Goal: Transaction & Acquisition: Download file/media

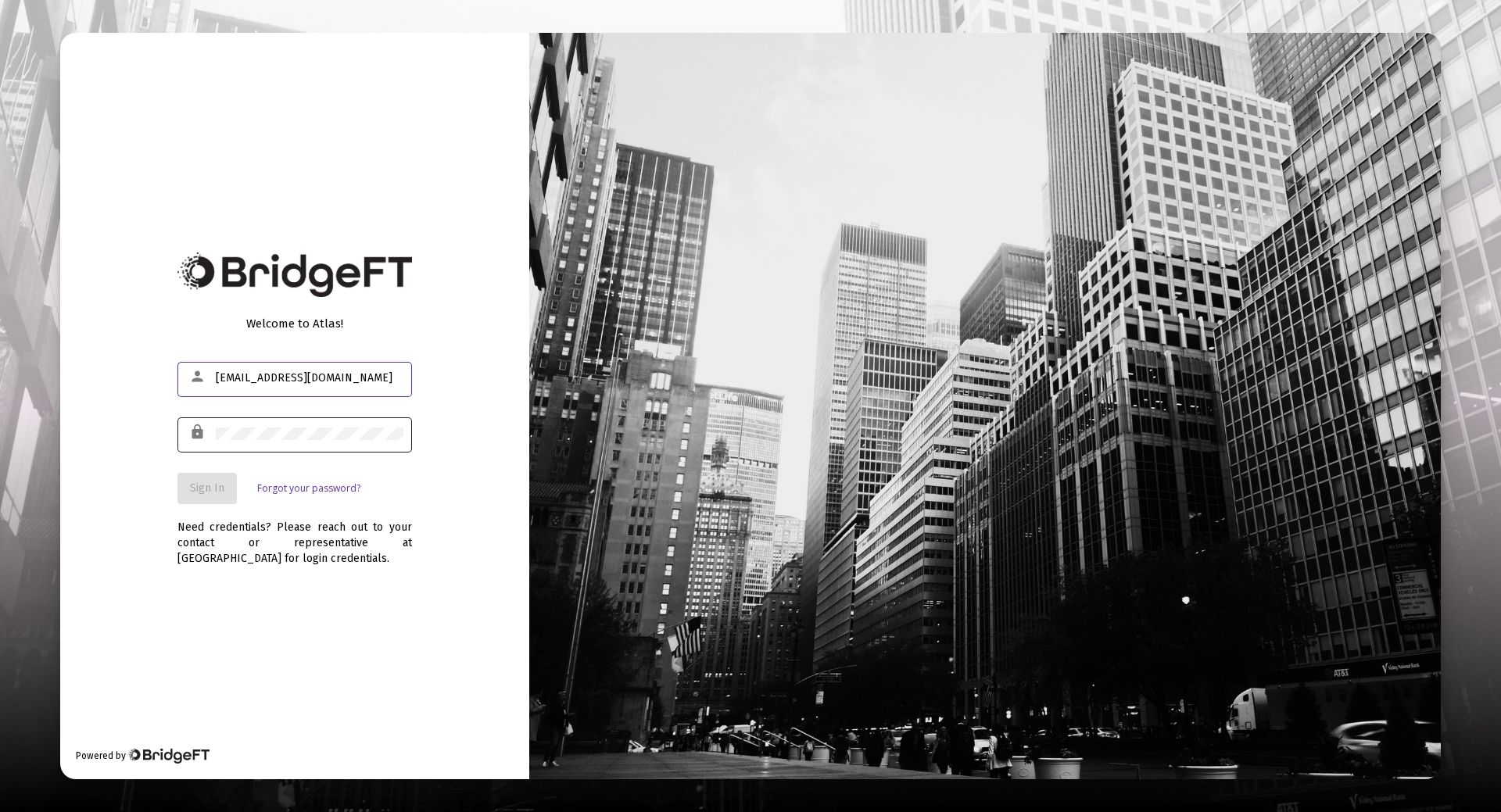
type input "[EMAIL_ADDRESS][DOMAIN_NAME]"
click at [278, 423] on div at bounding box center [309, 433] width 187 height 39
click at [216, 487] on span "Sign In" at bounding box center [207, 488] width 35 height 13
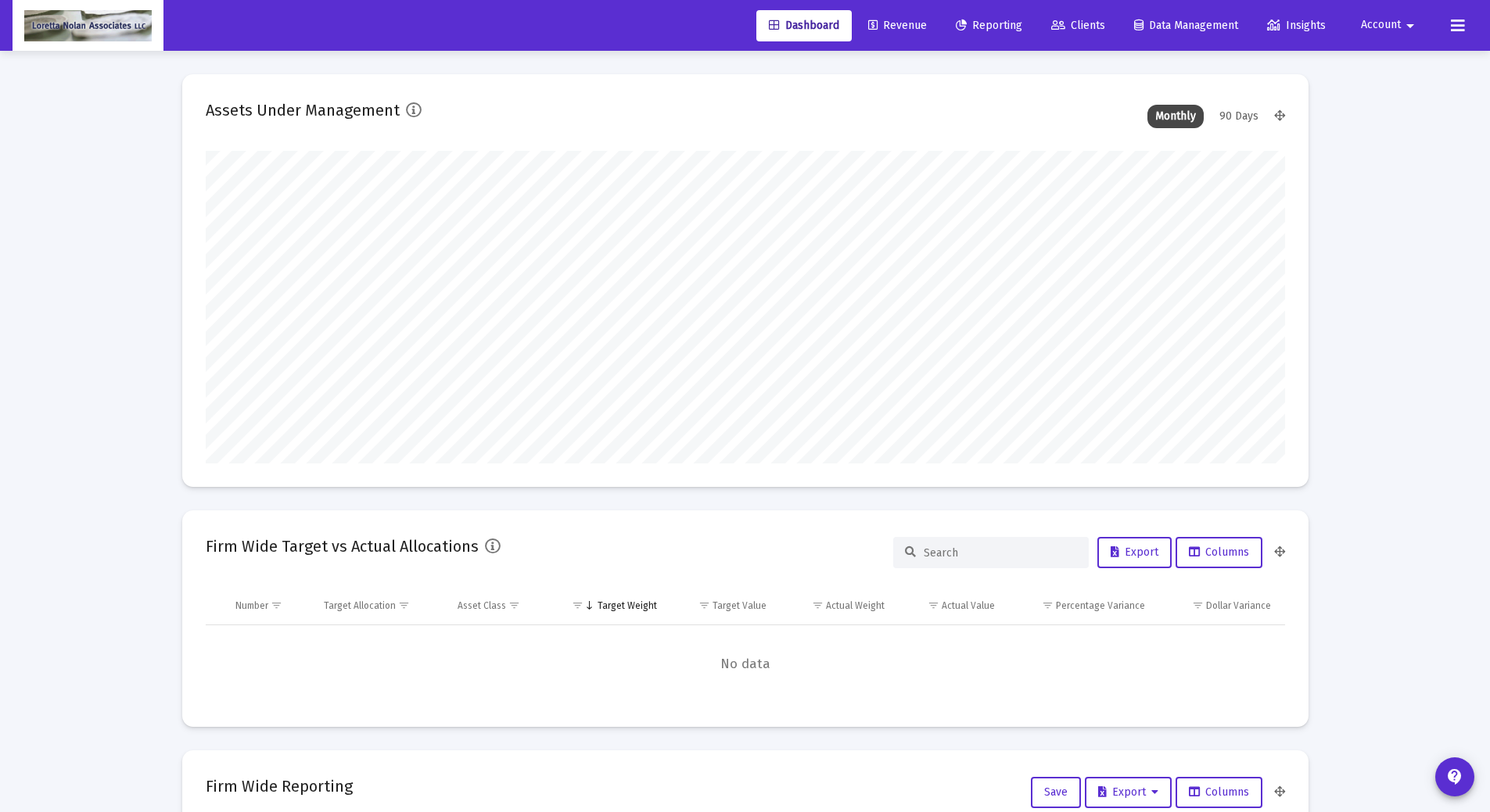
scroll to position [312, 581]
type input "[DATE]"
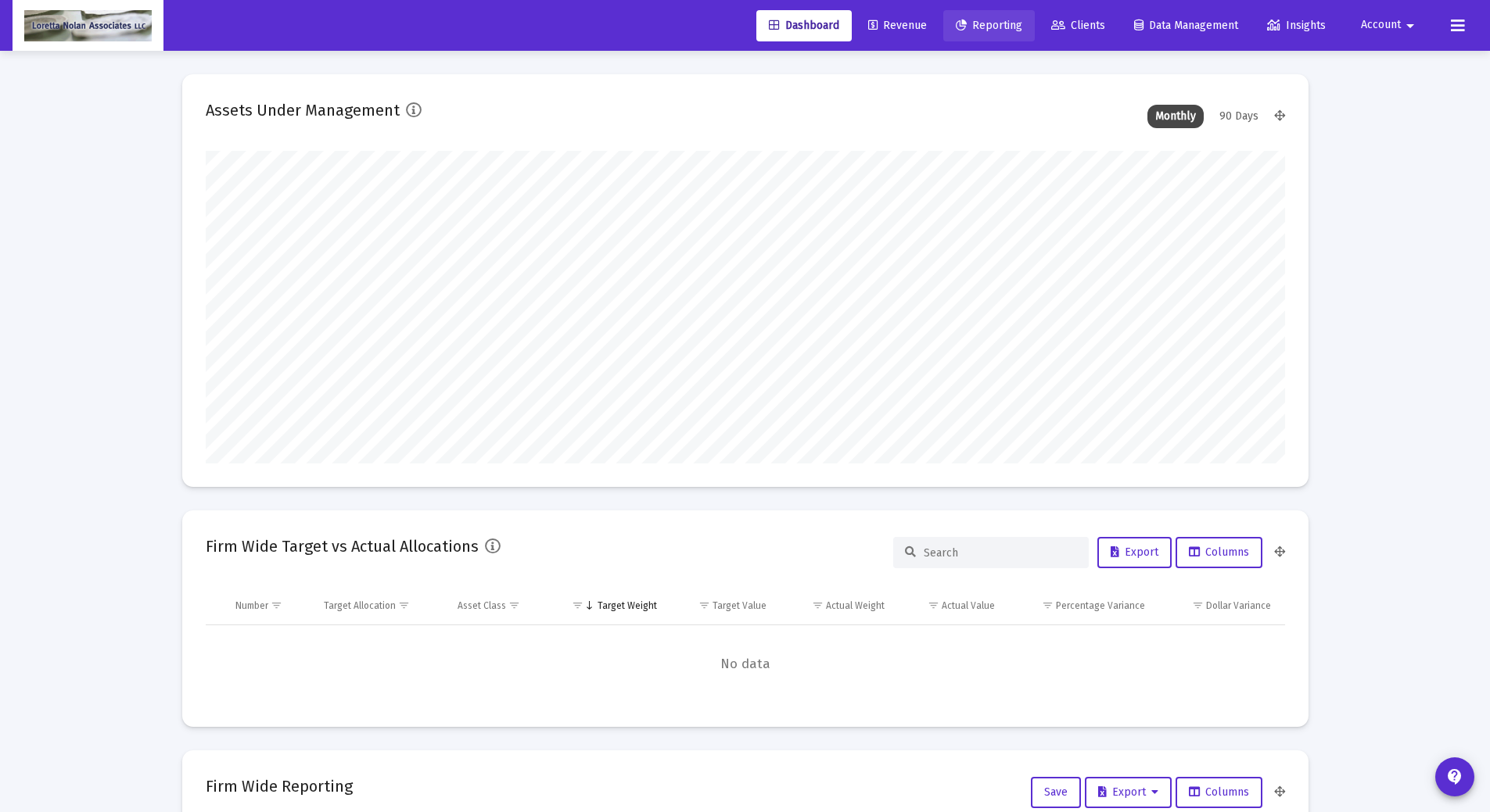
click at [981, 28] on span "Reporting" at bounding box center [988, 25] width 66 height 13
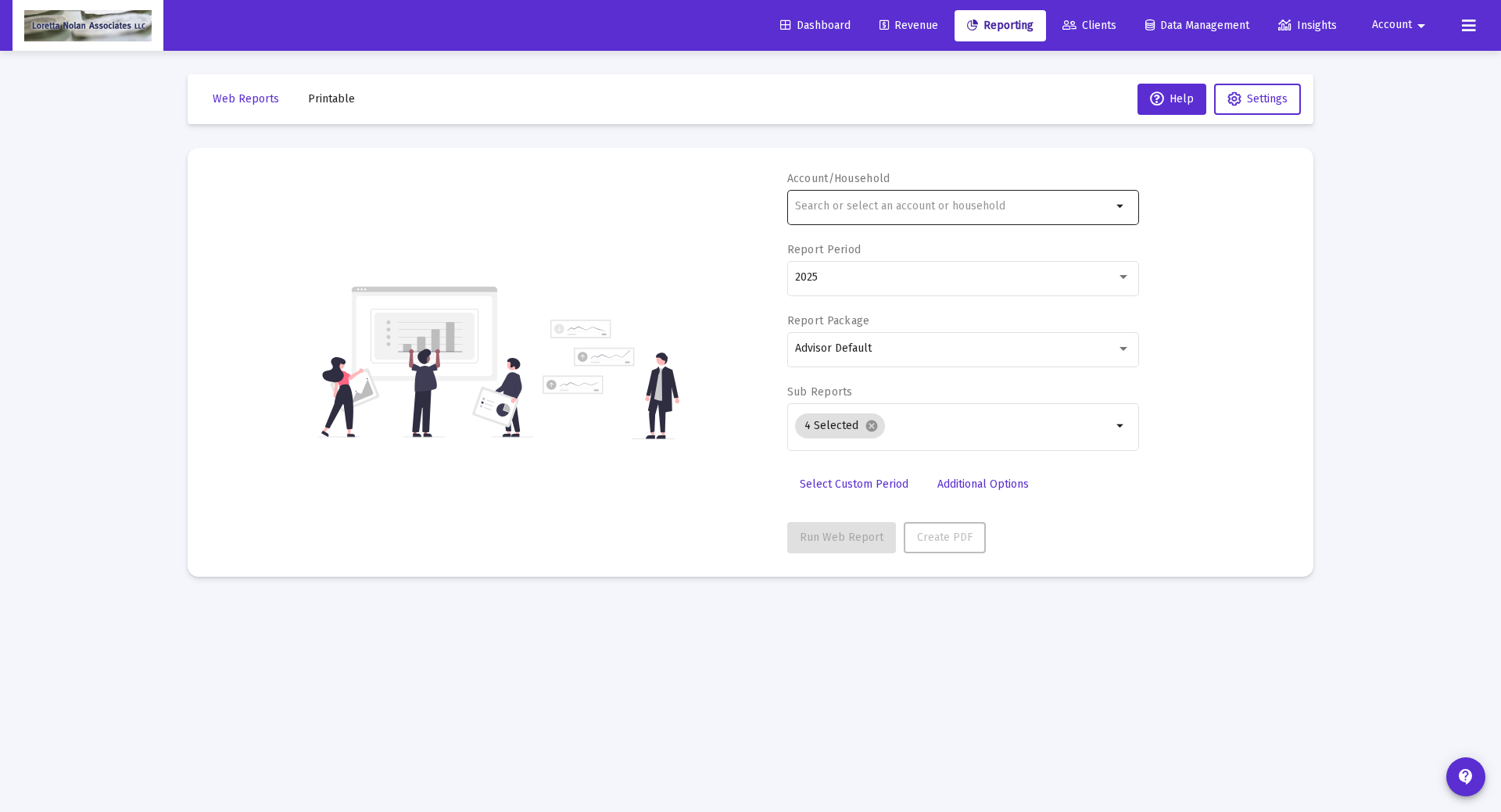
click at [906, 203] on input "text" at bounding box center [953, 206] width 316 height 13
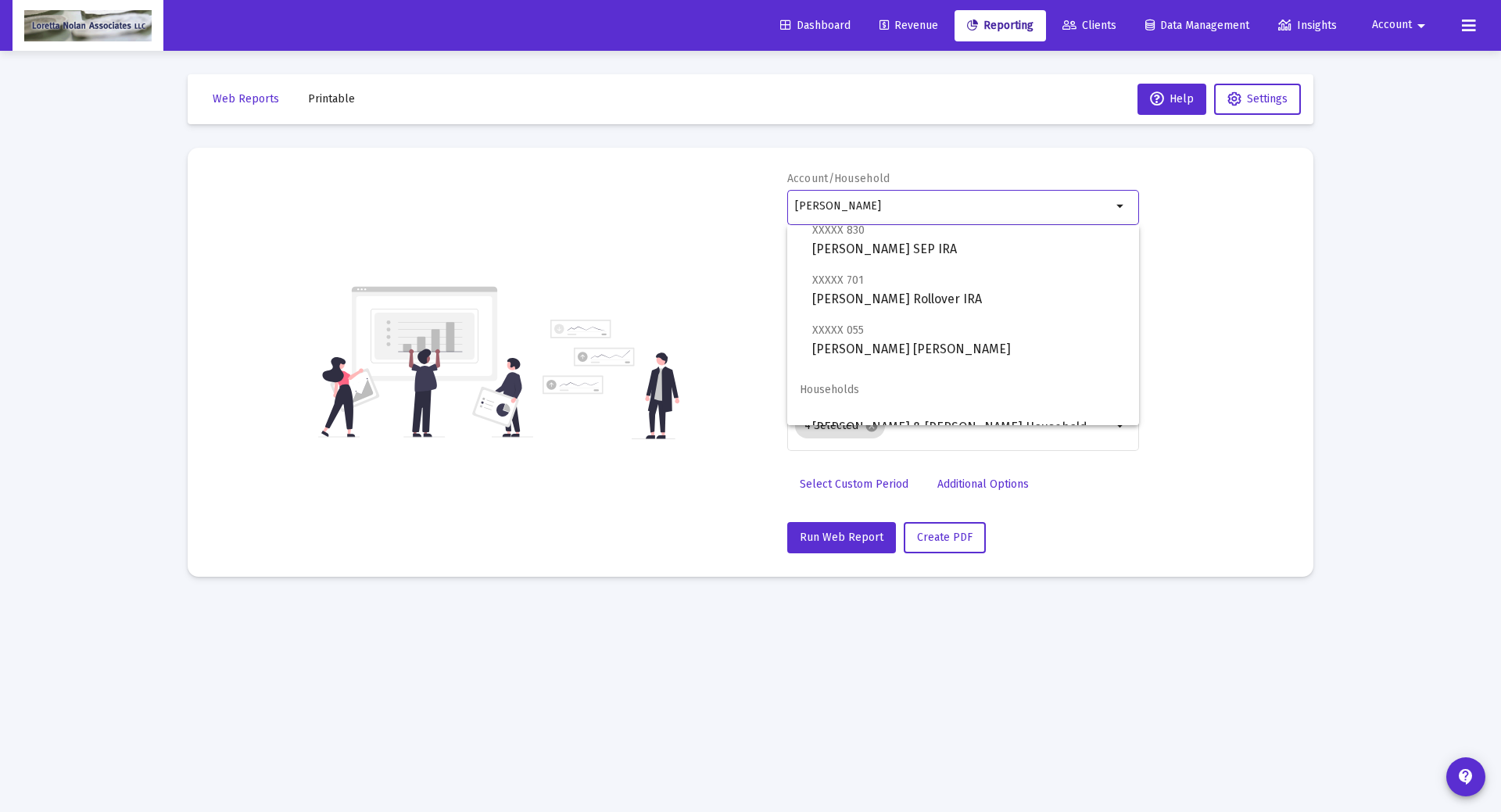
scroll to position [113, 0]
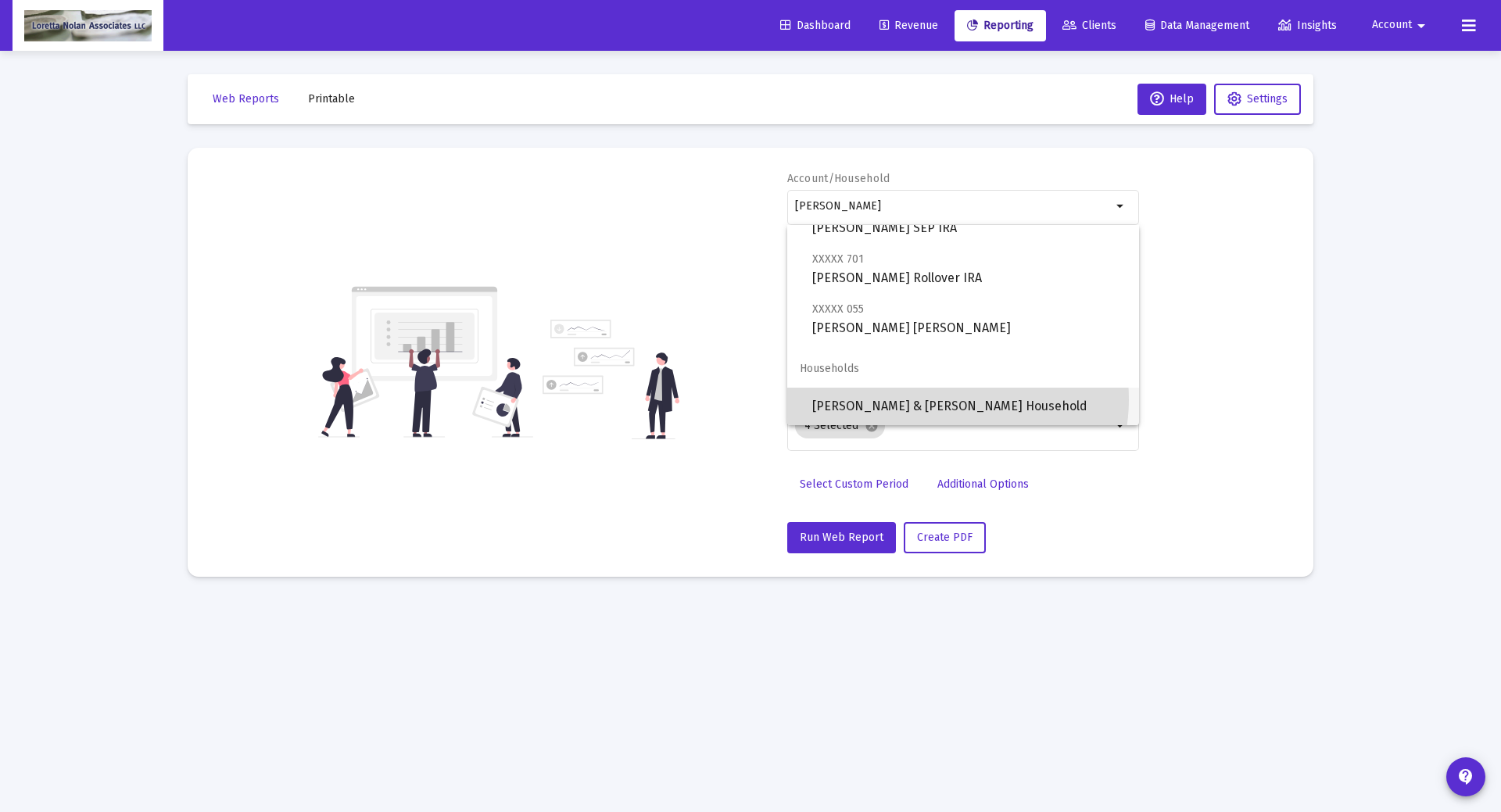
click at [945, 400] on span "[PERSON_NAME] & [PERSON_NAME] Household" at bounding box center [969, 406] width 314 height 38
type input "[PERSON_NAME] & [PERSON_NAME] Household"
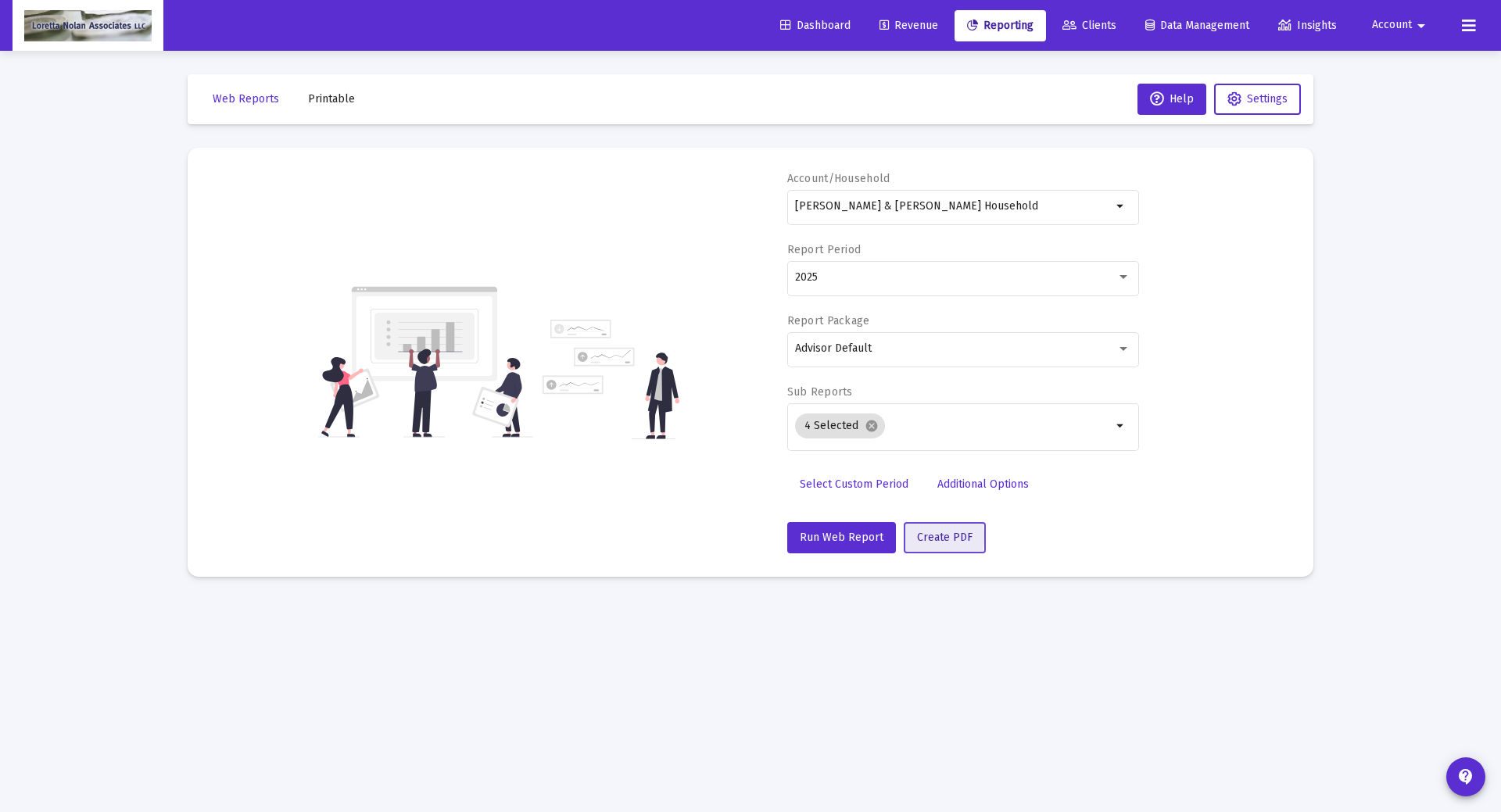
click at [918, 537] on span "Create PDF" at bounding box center [945, 536] width 56 height 13
click at [332, 94] on span "Printable" at bounding box center [331, 98] width 47 height 13
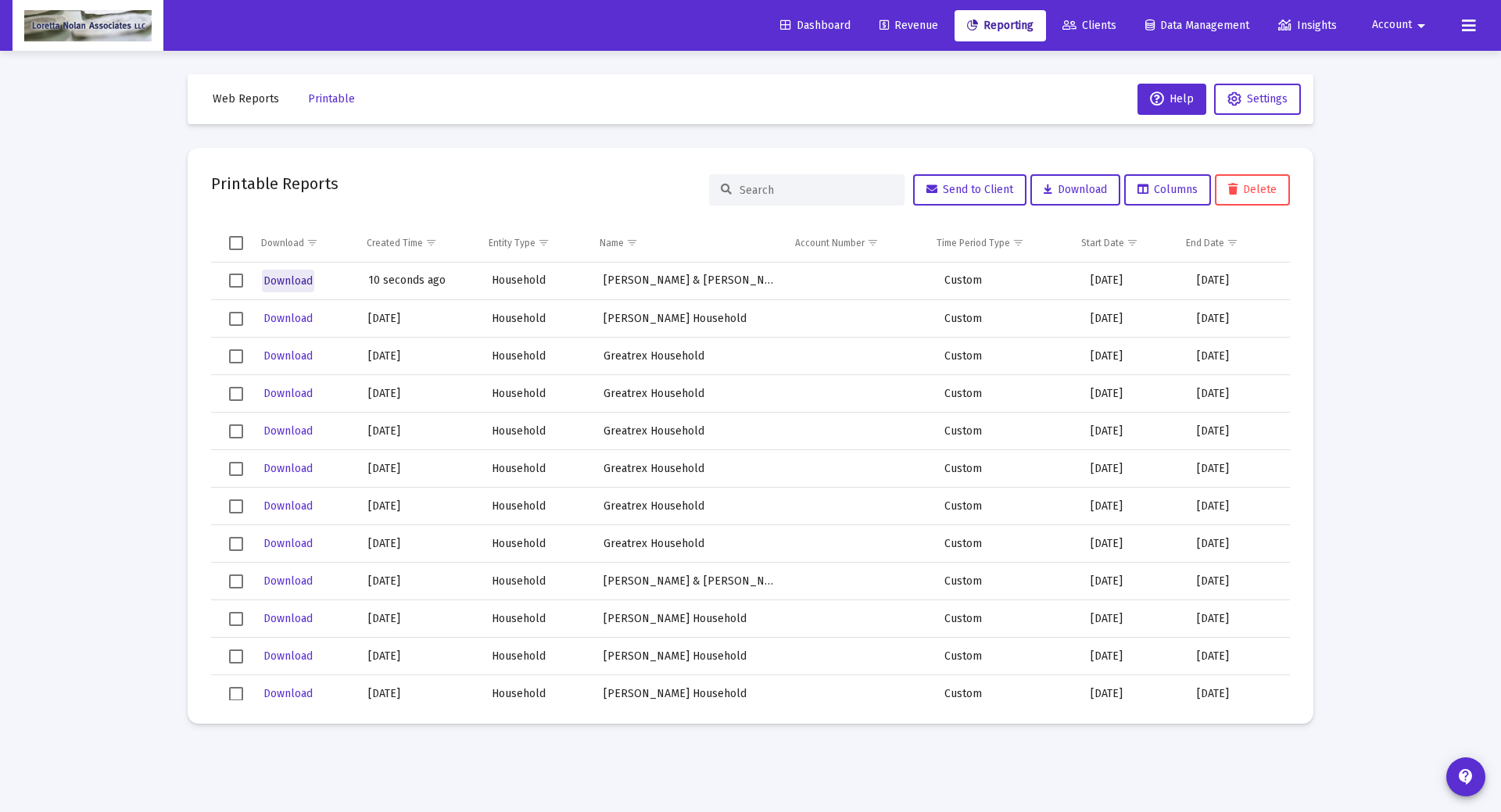
click at [278, 279] on span "Download" at bounding box center [289, 281] width 50 height 13
click at [237, 279] on span "Select row" at bounding box center [236, 281] width 14 height 14
click at [279, 279] on span "Download" at bounding box center [289, 281] width 50 height 13
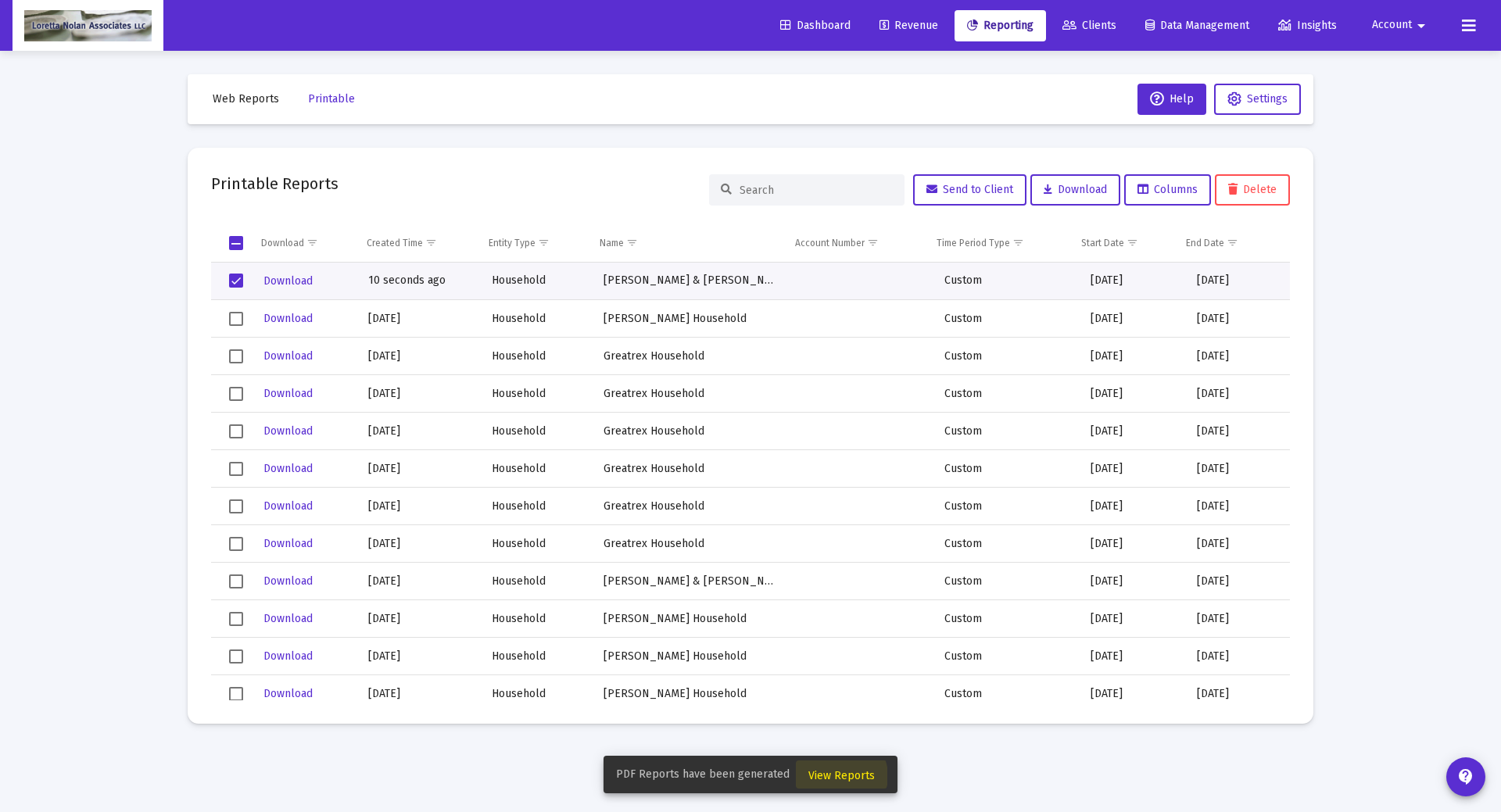
click at [836, 776] on span "View Reports" at bounding box center [841, 775] width 66 height 13
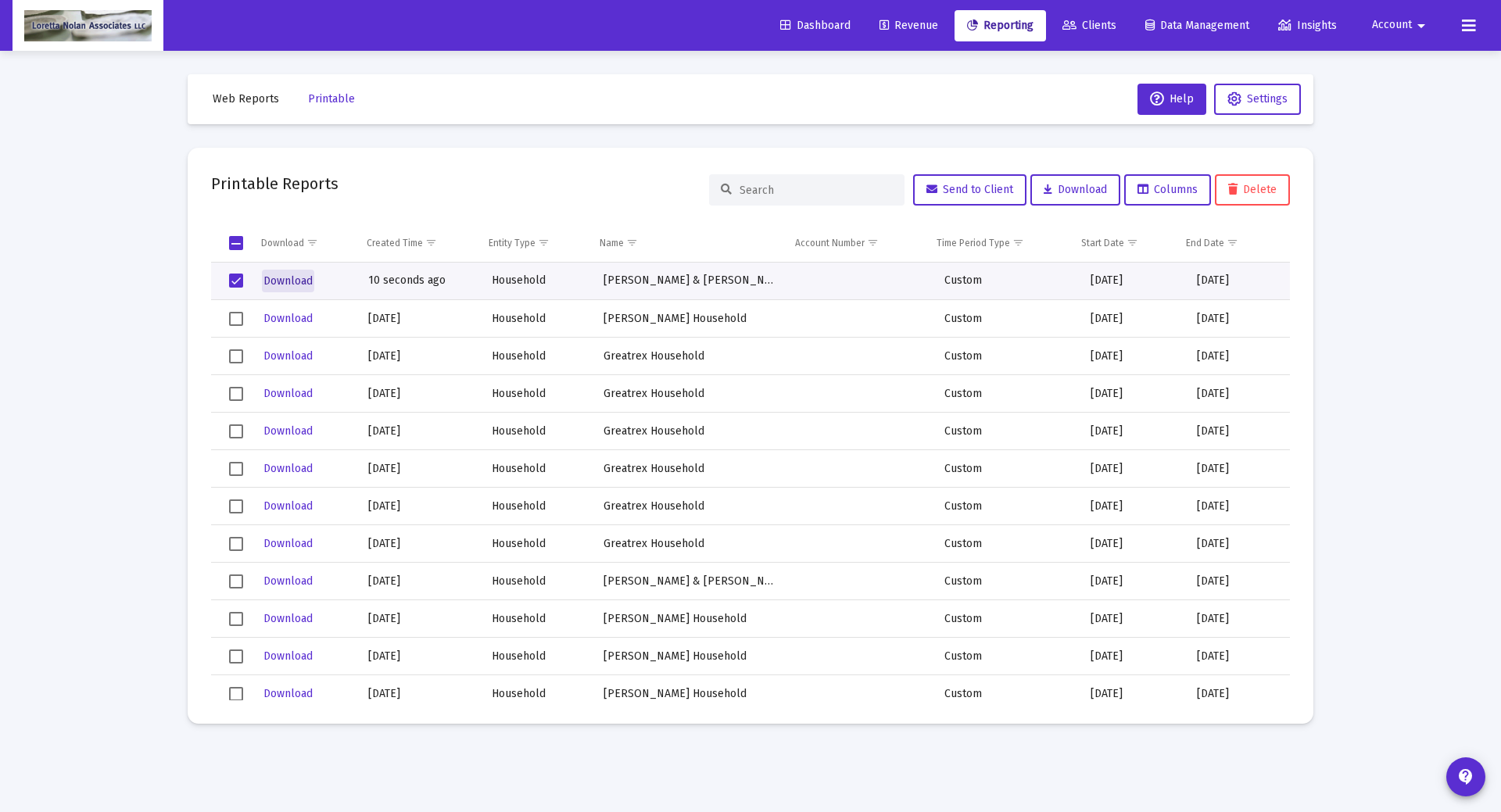
click at [279, 280] on span "Download" at bounding box center [289, 281] width 50 height 13
